Goal: Transaction & Acquisition: Purchase product/service

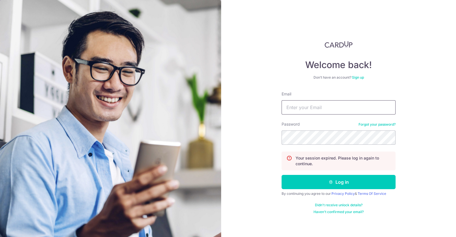
type input "[EMAIL_ADDRESS][DOMAIN_NAME]"
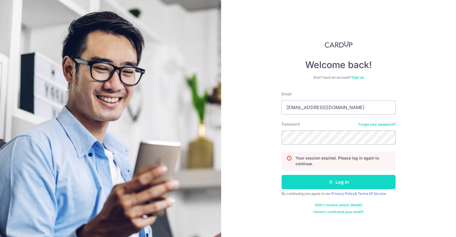
click at [316, 176] on button "Log in" at bounding box center [339, 182] width 114 height 14
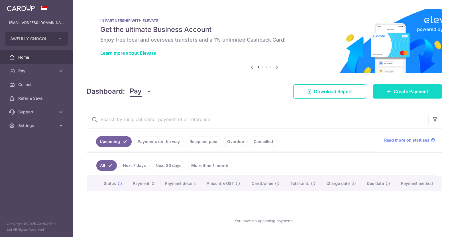
click at [403, 91] on span "Create Payment" at bounding box center [411, 91] width 35 height 7
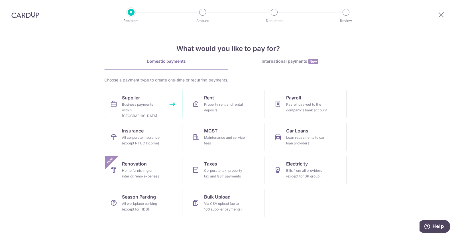
click at [156, 106] on div "Business payments within Singapore" at bounding box center [142, 110] width 41 height 17
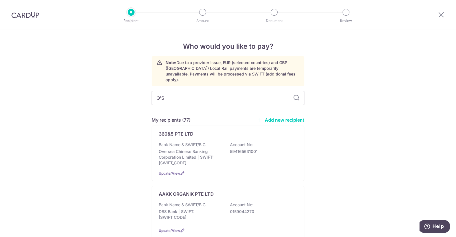
type input "Q'SO"
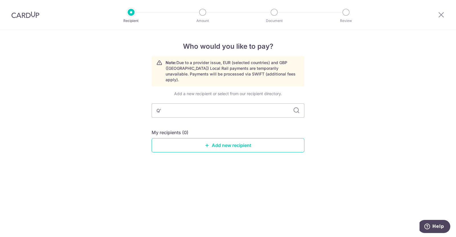
type input "Q"
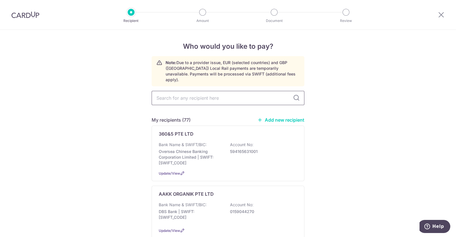
click at [255, 93] on input "text" at bounding box center [228, 98] width 153 height 14
type input "KITCHEN"
